Goal: Book appointment/travel/reservation

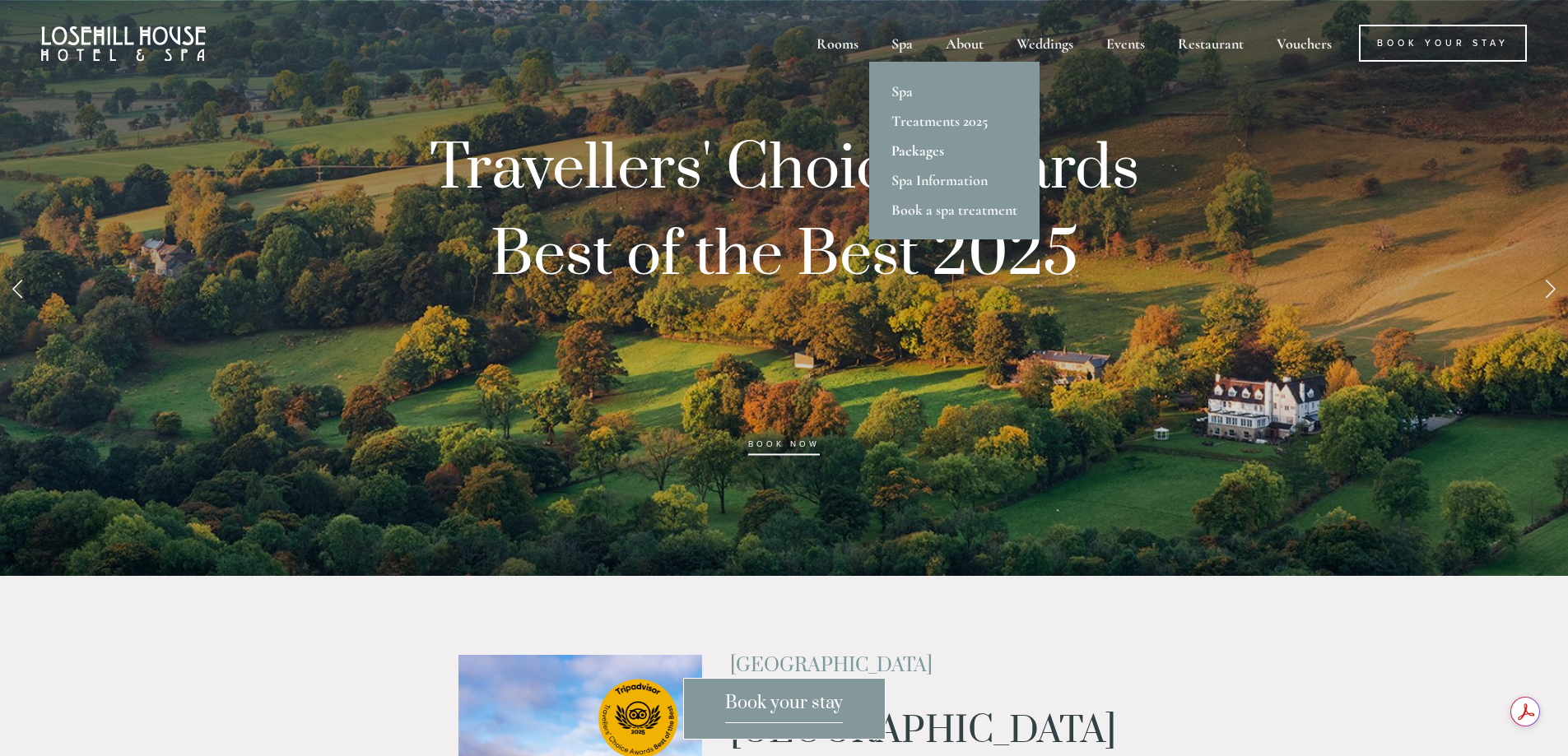
click at [916, 156] on link "Packages" at bounding box center [954, 151] width 170 height 30
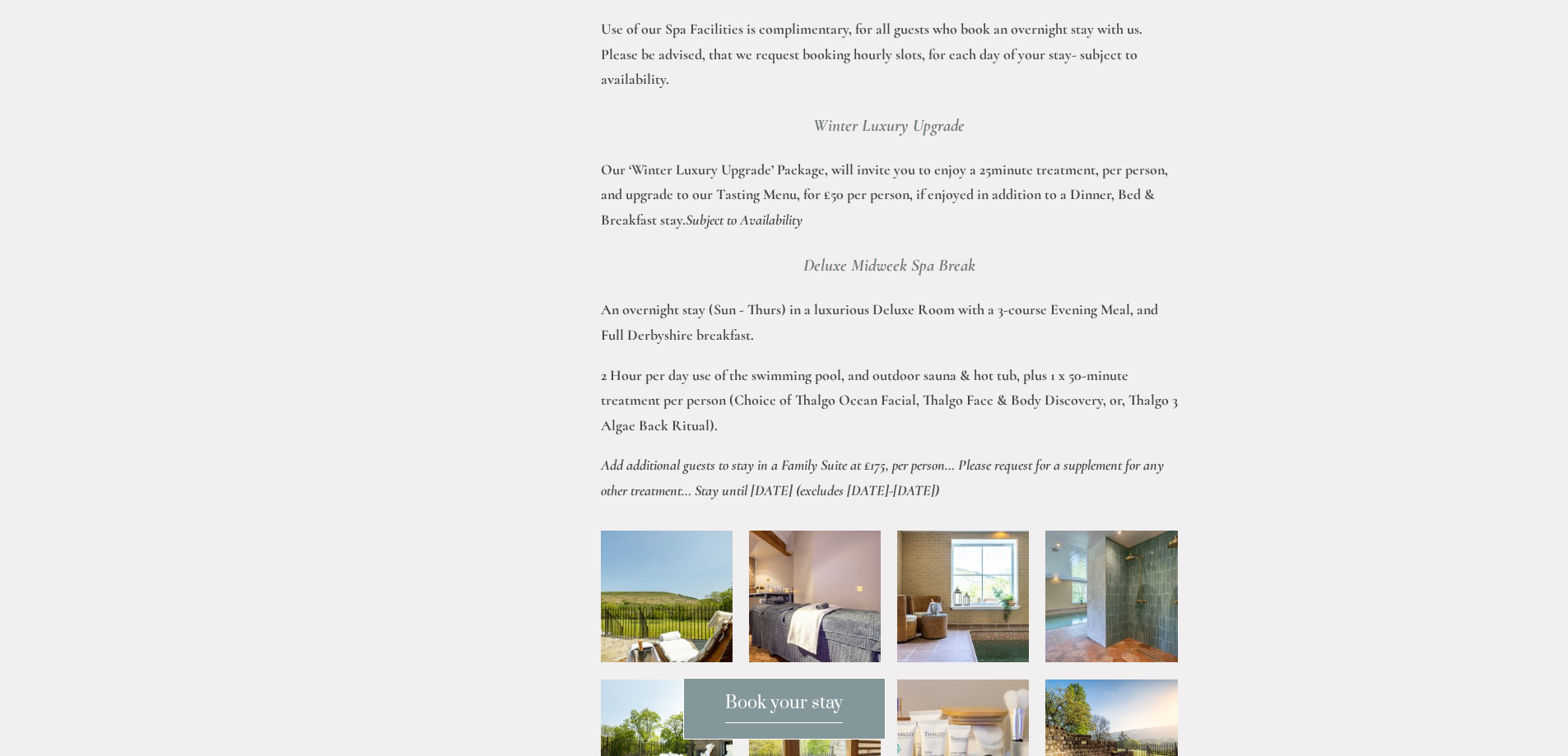
scroll to position [2221, 0]
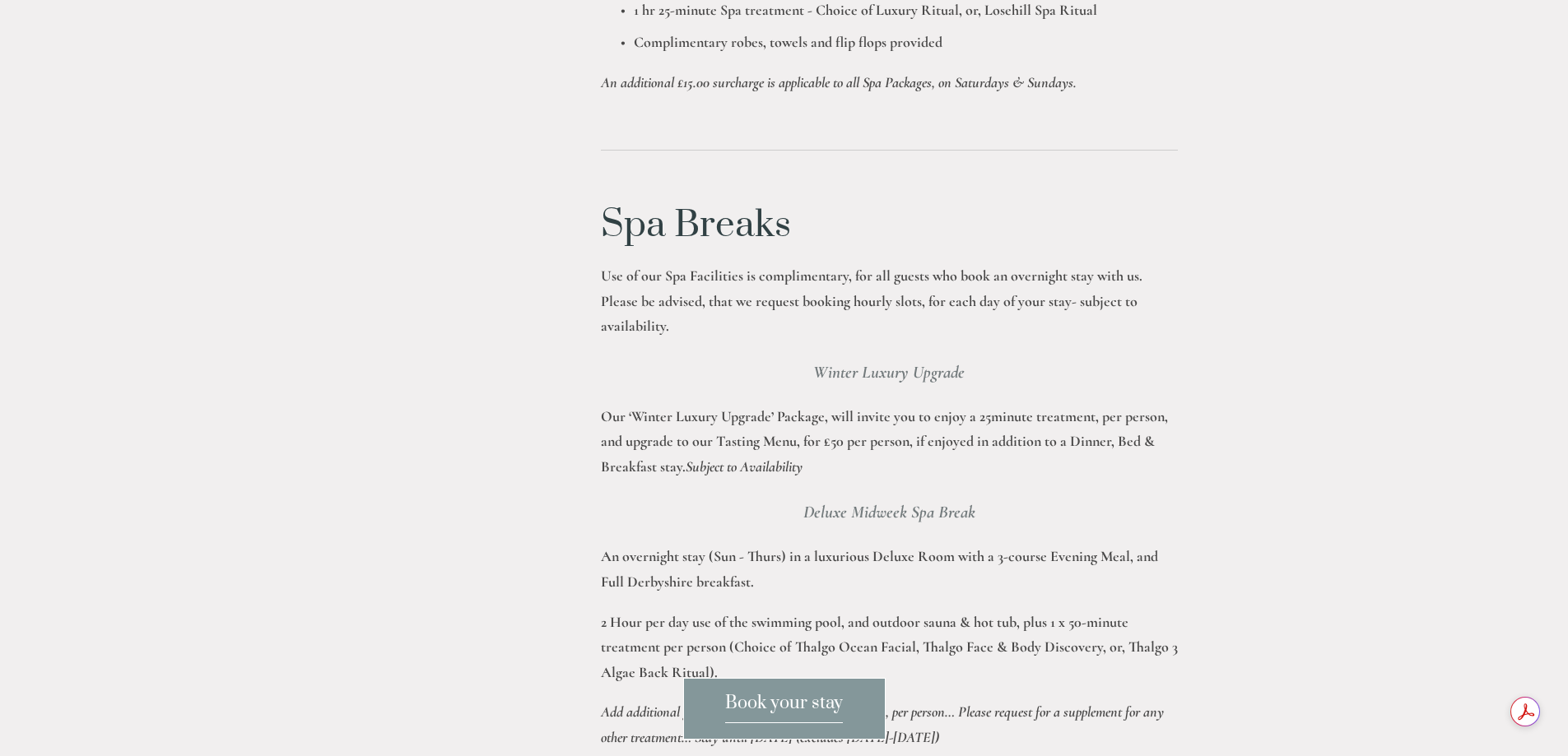
click at [770, 708] on span "Book your stay" at bounding box center [783, 707] width 118 height 31
